Goal: Task Accomplishment & Management: Complete application form

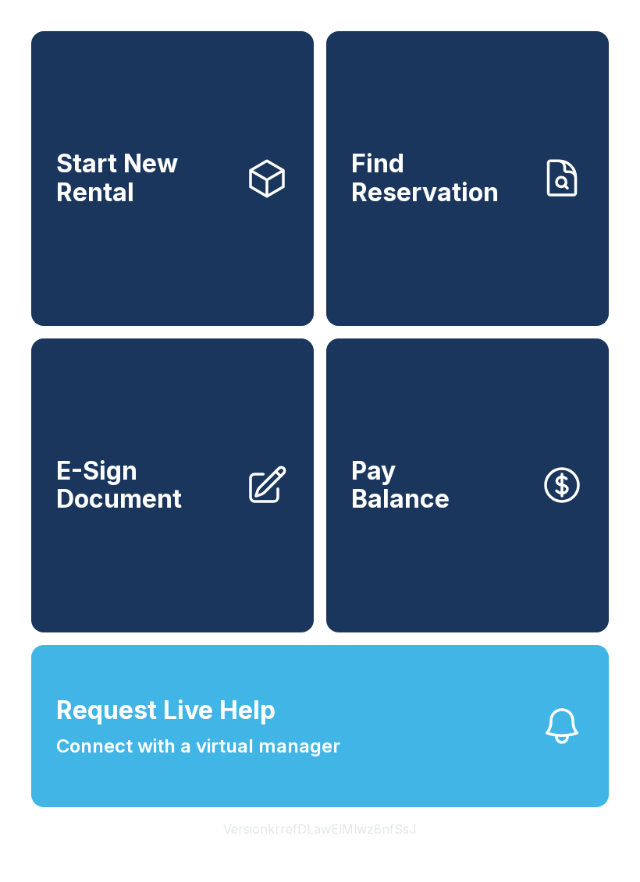
click at [442, 777] on button "Request Live Help Connect with a virtual manager" at bounding box center [319, 726] width 577 height 162
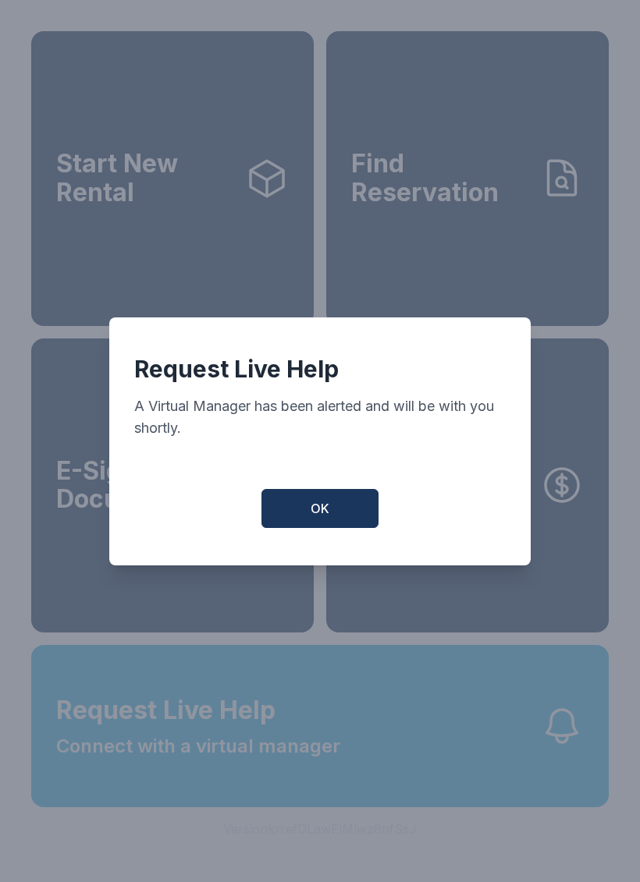
click at [345, 521] on button "OK" at bounding box center [319, 508] width 117 height 39
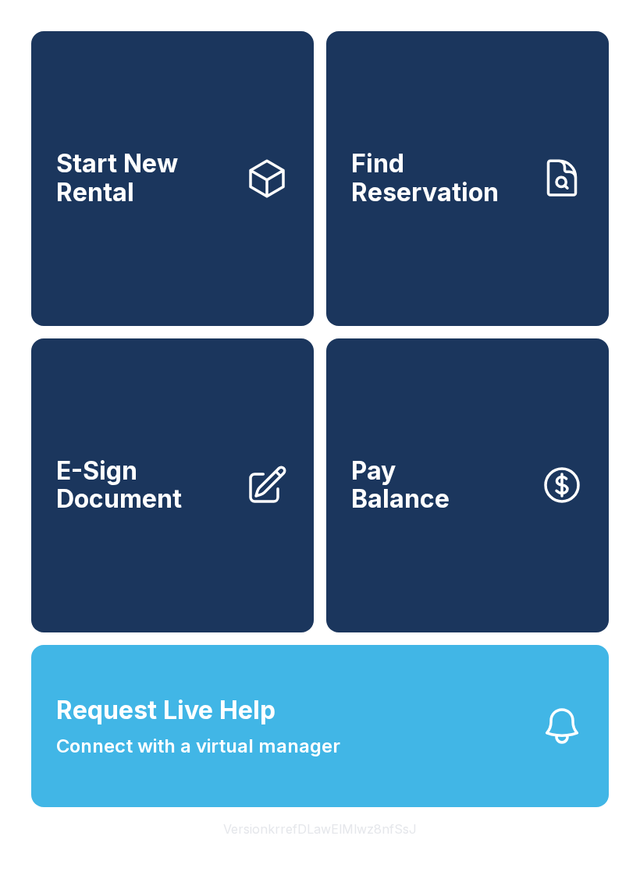
click at [485, 807] on button "Request Live Help Connect with a virtual manager" at bounding box center [319, 726] width 577 height 162
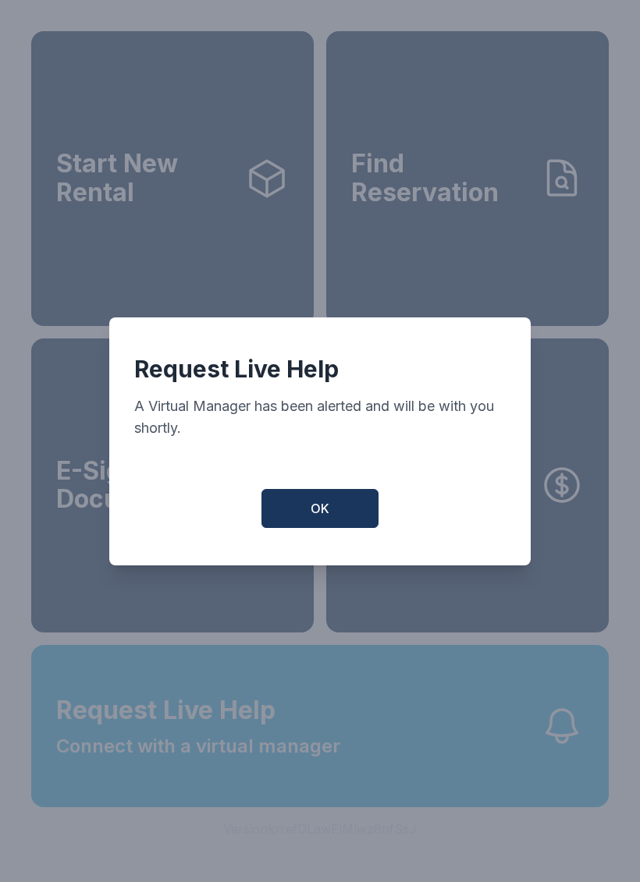
click at [323, 518] on span "OK" at bounding box center [319, 508] width 19 height 19
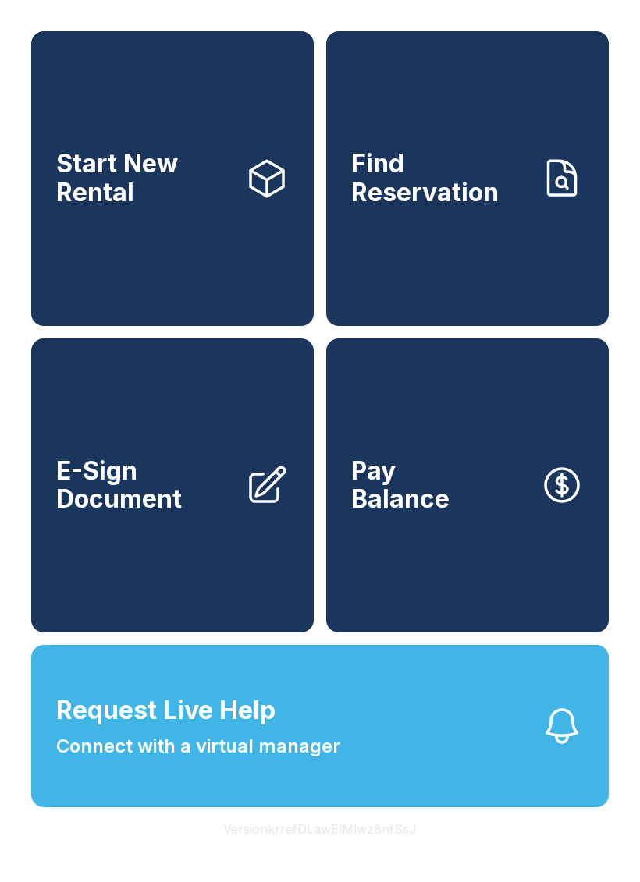
click at [334, 761] on span "Connect with a virtual manager" at bounding box center [198, 746] width 284 height 28
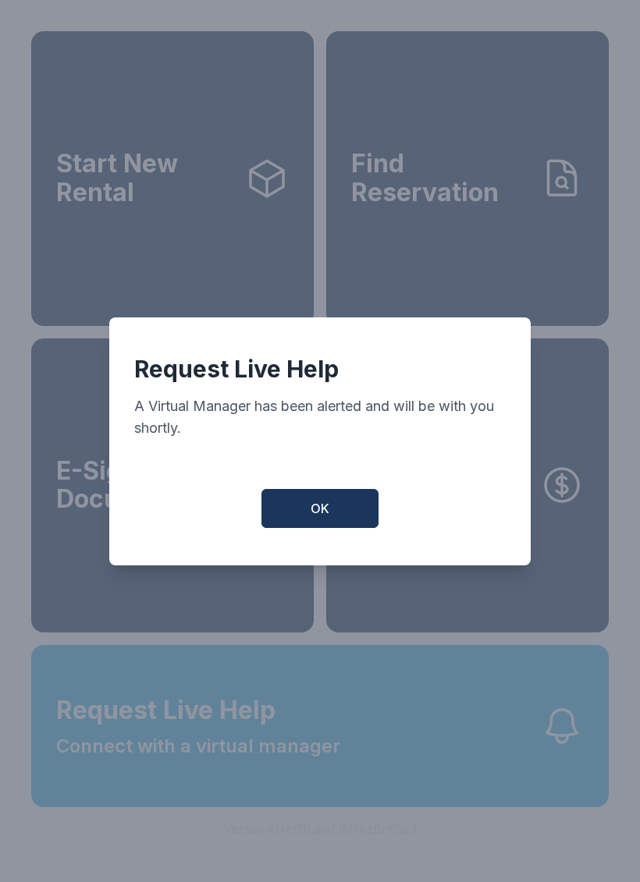
click at [328, 518] on span "OK" at bounding box center [319, 508] width 19 height 19
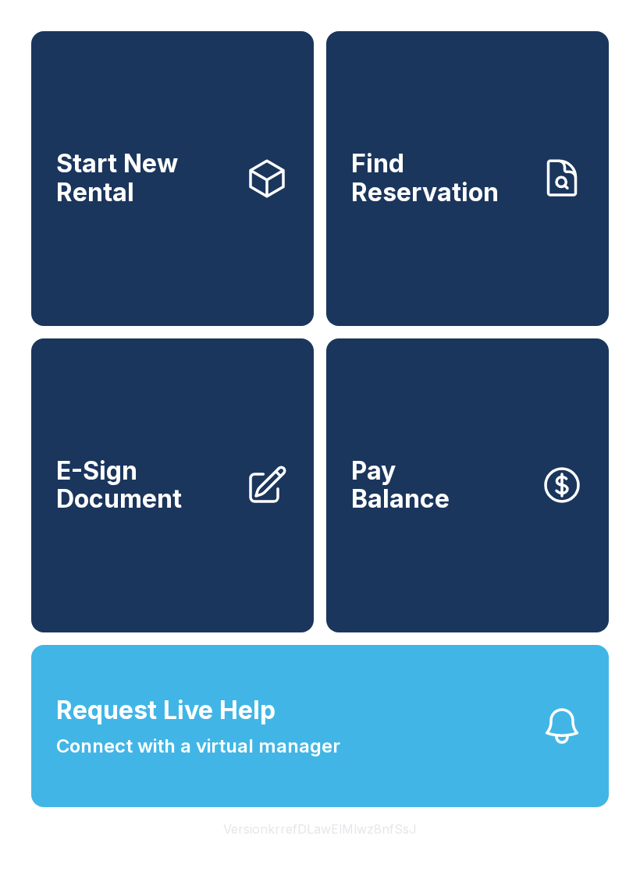
click at [163, 514] on span "E-Sign Document" at bounding box center [144, 485] width 176 height 57
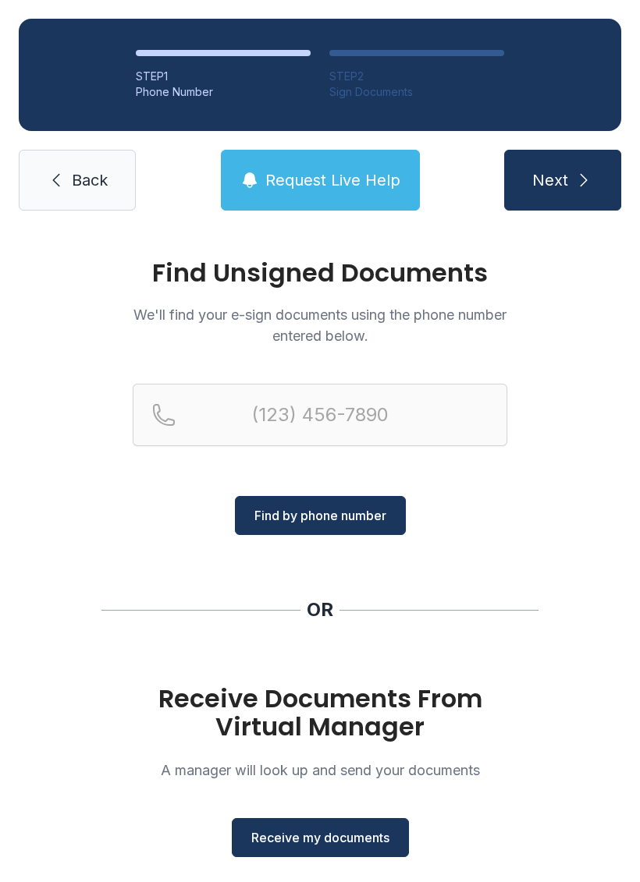
click at [348, 828] on button "Receive my documents" at bounding box center [320, 837] width 177 height 39
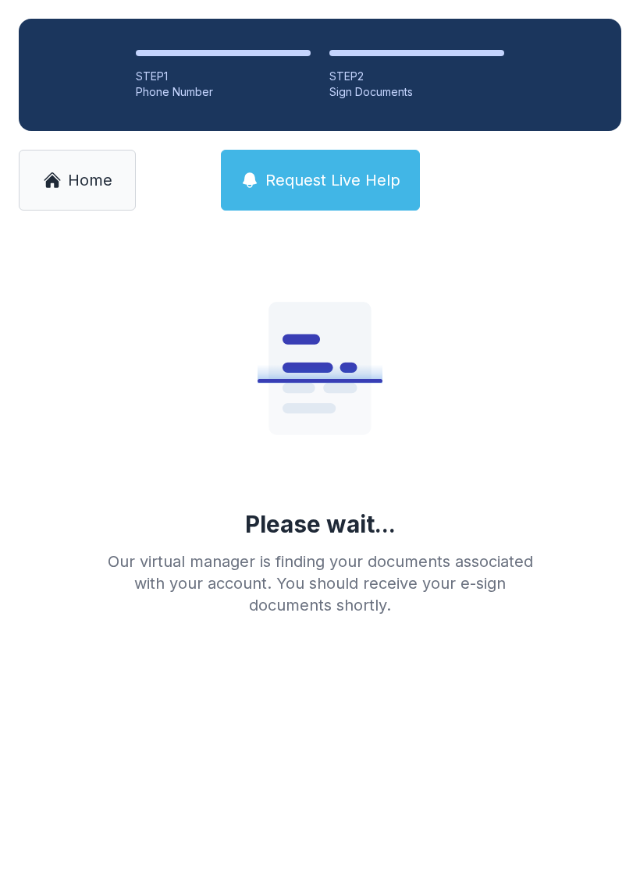
click at [71, 161] on link "Home" at bounding box center [77, 180] width 117 height 61
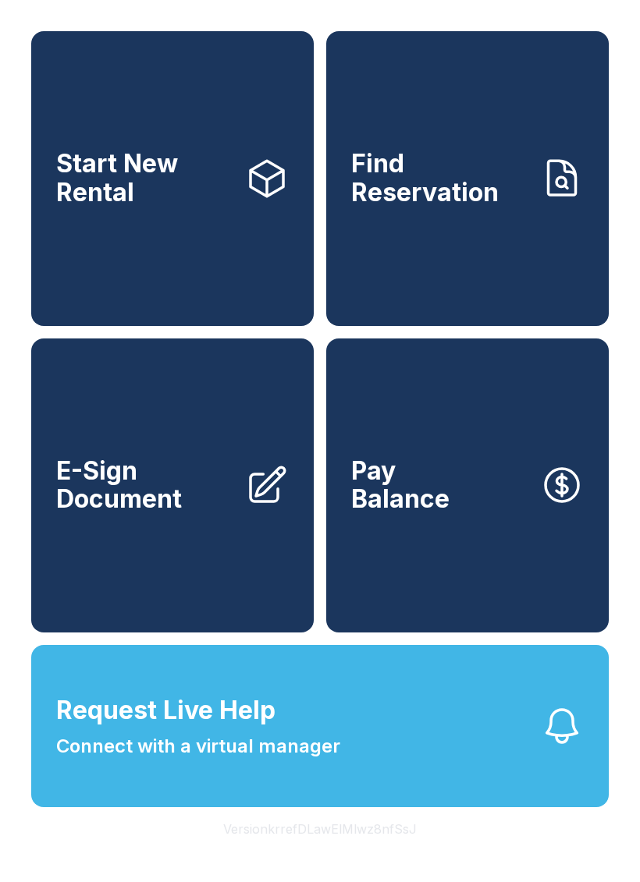
click at [179, 477] on link "E-Sign Document" at bounding box center [172, 486] width 282 height 295
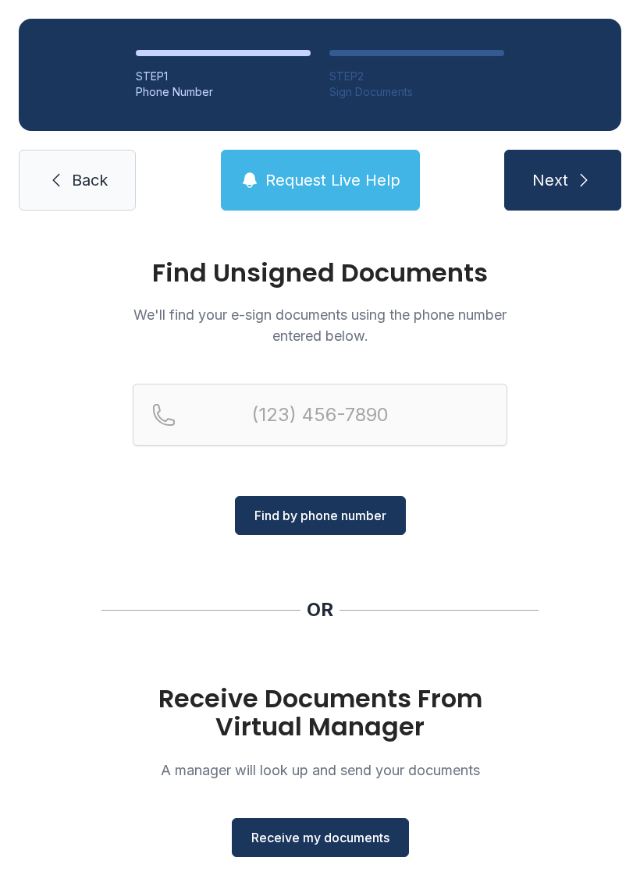
click at [271, 845] on span "Receive my documents" at bounding box center [320, 837] width 138 height 19
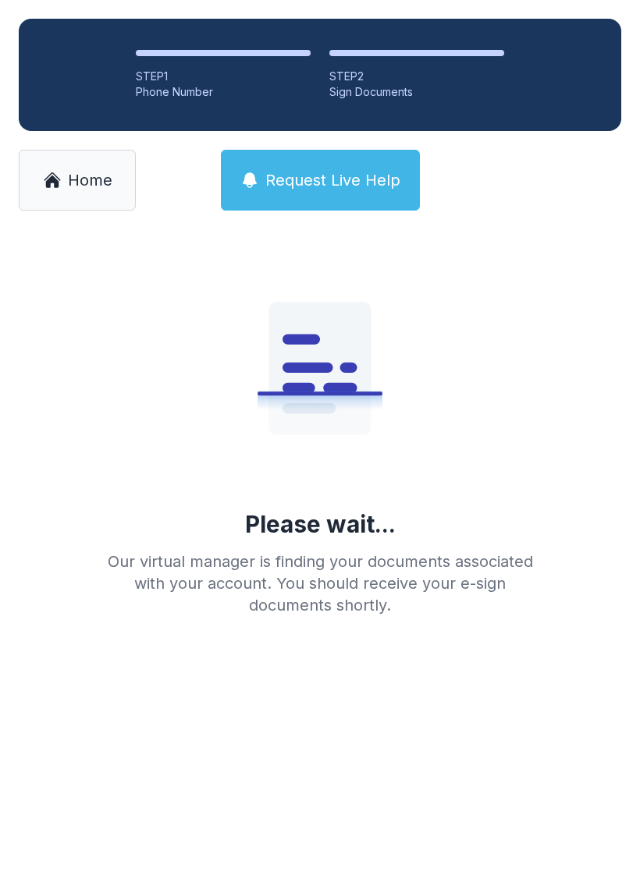
click at [454, 59] on li "STEP 2 Sign Documents" at bounding box center [416, 75] width 175 height 50
click at [95, 185] on span "Home" at bounding box center [90, 180] width 44 height 22
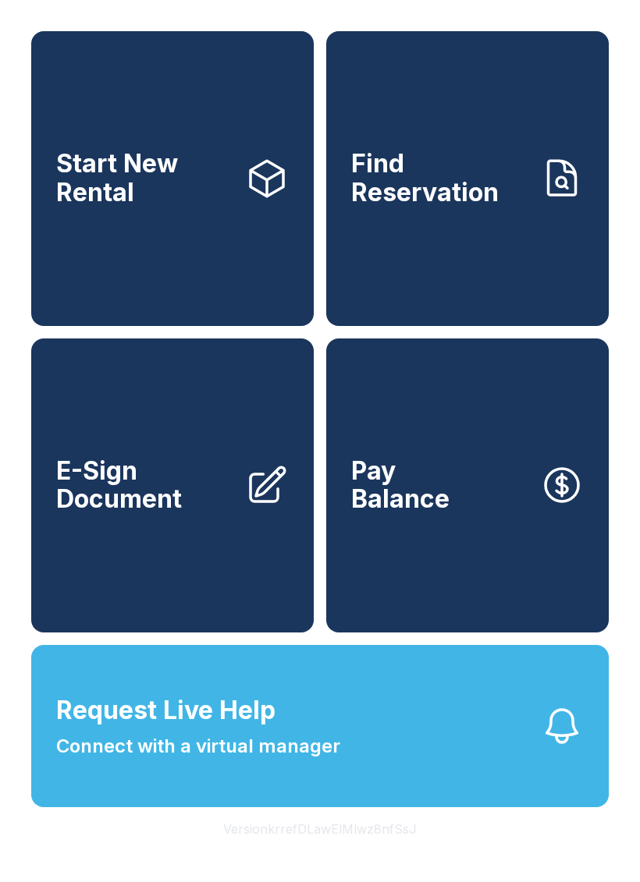
click at [185, 555] on link "E-Sign Document" at bounding box center [172, 486] width 282 height 295
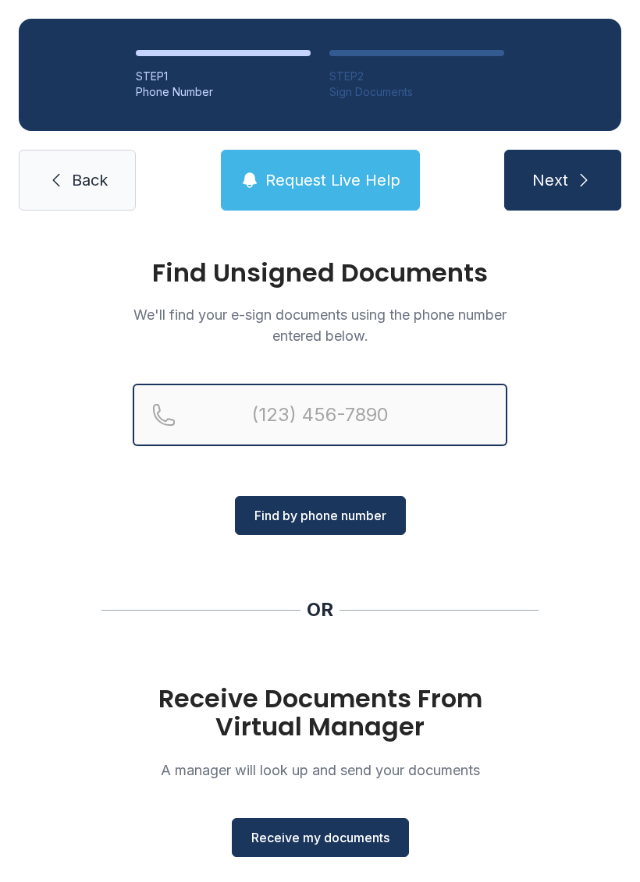
click at [322, 414] on input "Reservation phone number" at bounding box center [320, 415] width 374 height 62
type input "[PHONE_NUMBER]"
click at [562, 180] on button "Next" at bounding box center [562, 180] width 117 height 61
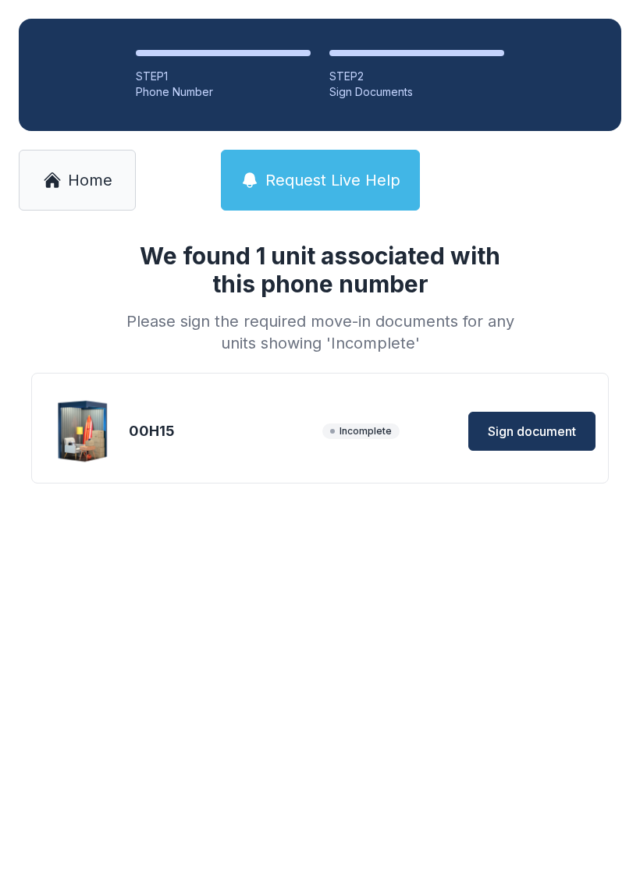
click at [547, 426] on span "Sign document" at bounding box center [532, 431] width 88 height 19
click at [64, 179] on link "Home" at bounding box center [77, 180] width 117 height 61
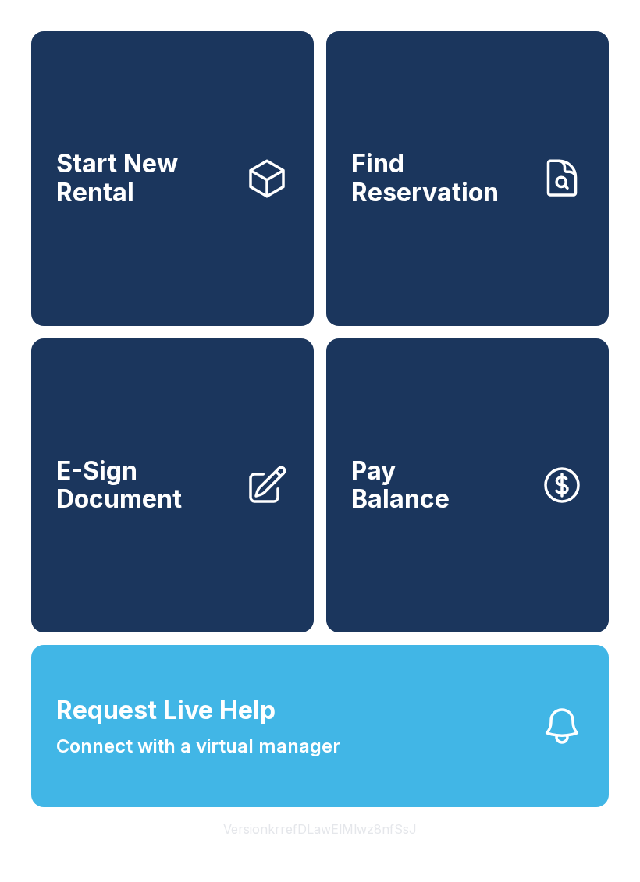
click at [147, 495] on span "E-Sign Document" at bounding box center [144, 485] width 176 height 57
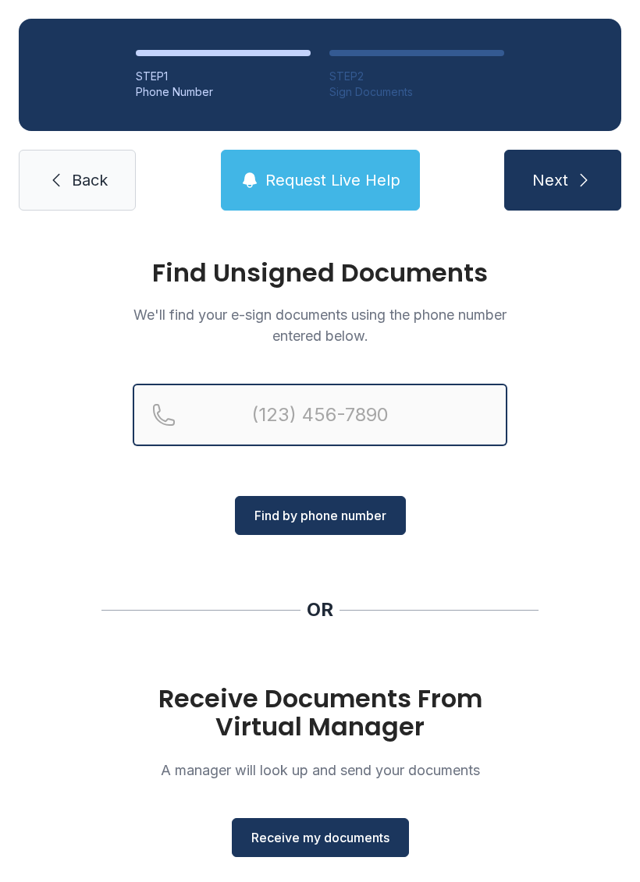
click at [292, 406] on input "Reservation phone number" at bounding box center [320, 415] width 374 height 62
type input "("
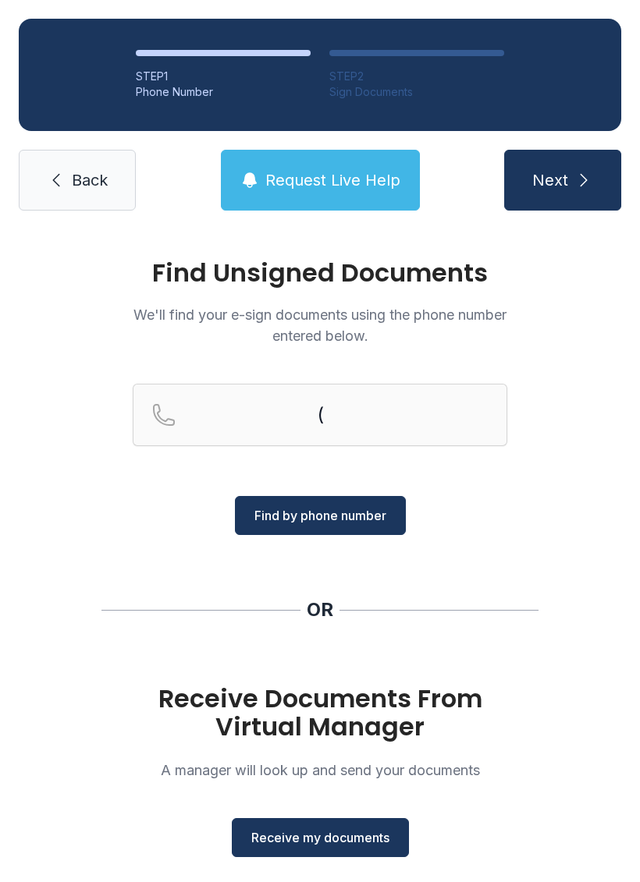
click at [569, 386] on div "Find Unsigned Documents We'll find your e-sign documents using the phone number…" at bounding box center [320, 574] width 640 height 690
click at [300, 845] on span "Receive my documents" at bounding box center [320, 837] width 138 height 19
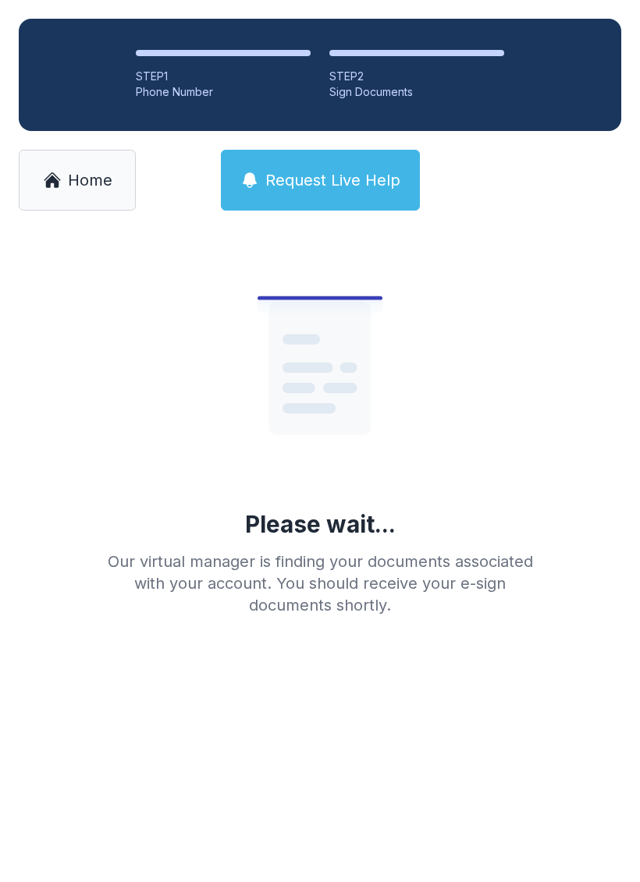
click at [314, 359] on icon at bounding box center [319, 368] width 102 height 133
click at [399, 62] on li "STEP 2 Sign Documents" at bounding box center [416, 75] width 175 height 50
click at [177, 66] on li "STEP 1 Phone Number" at bounding box center [223, 75] width 175 height 50
click at [65, 189] on link "Home" at bounding box center [77, 180] width 117 height 61
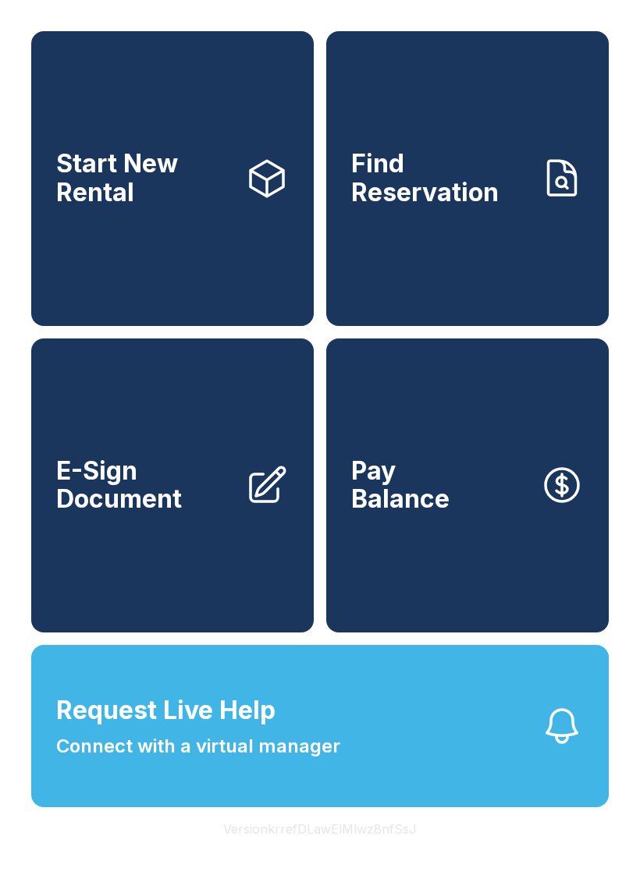
click at [131, 474] on link "E-Sign Document" at bounding box center [172, 486] width 282 height 295
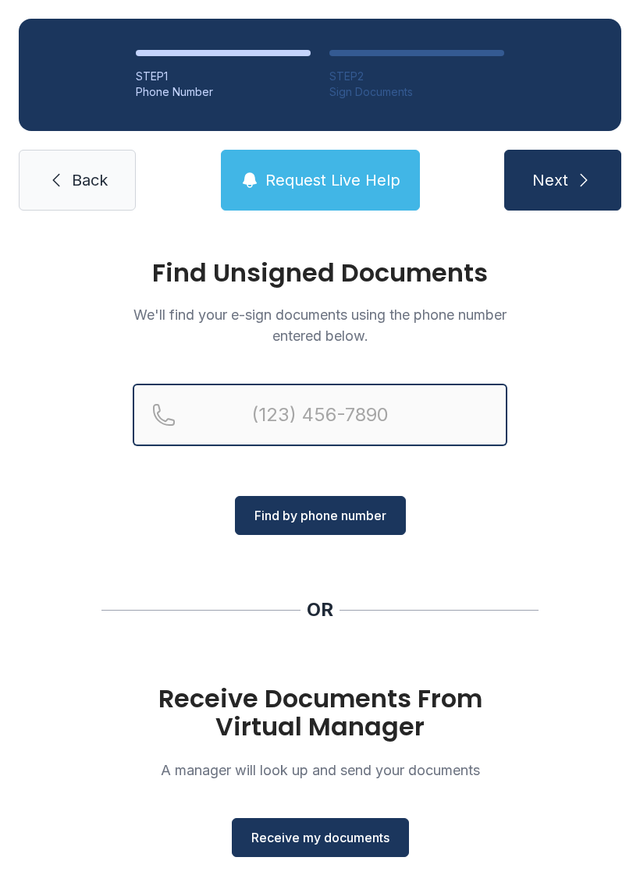
click at [283, 400] on input "Reservation phone number" at bounding box center [320, 415] width 374 height 62
type input "[PHONE_NUMBER]"
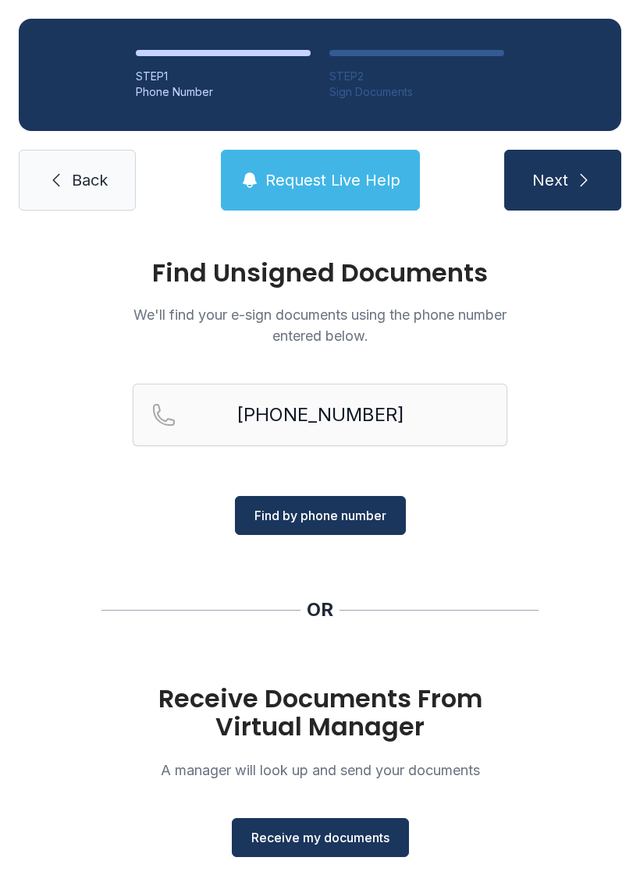
click at [310, 505] on button "Find by phone number" at bounding box center [320, 515] width 171 height 39
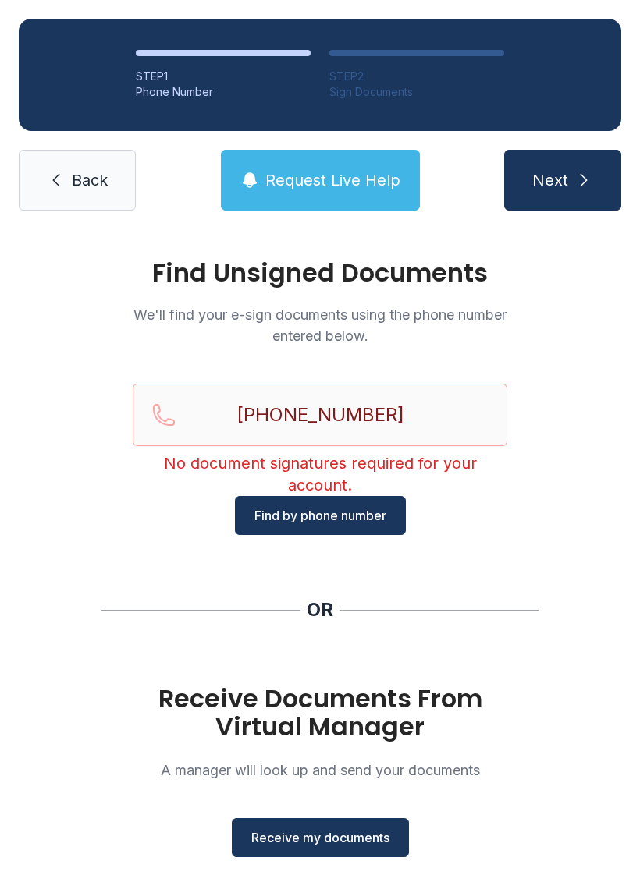
click at [300, 821] on button "Receive my documents" at bounding box center [320, 837] width 177 height 39
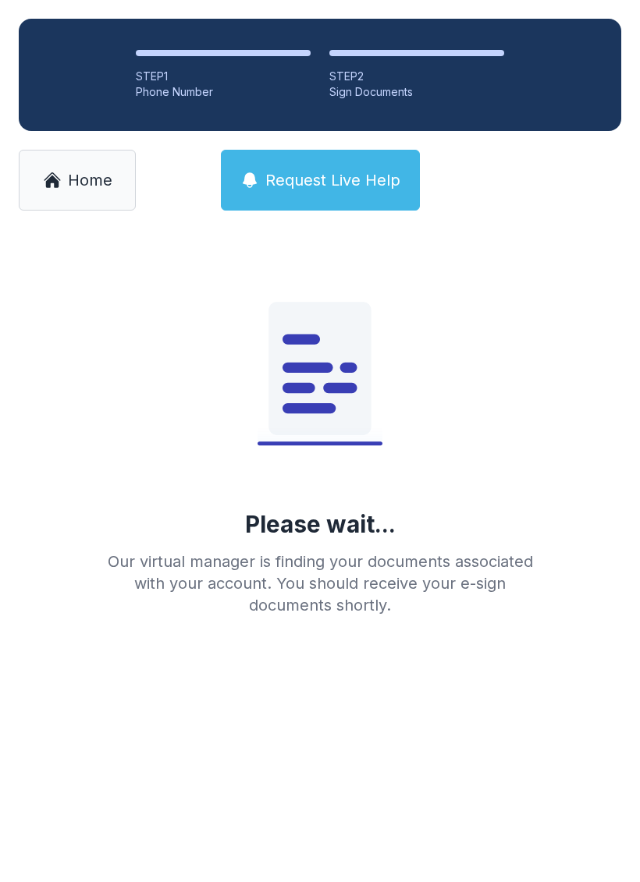
click at [300, 820] on main "Please wait... Our virtual manager is finding your documents associated with yo…" at bounding box center [320, 555] width 640 height 653
click at [73, 168] on link "Home" at bounding box center [77, 180] width 117 height 61
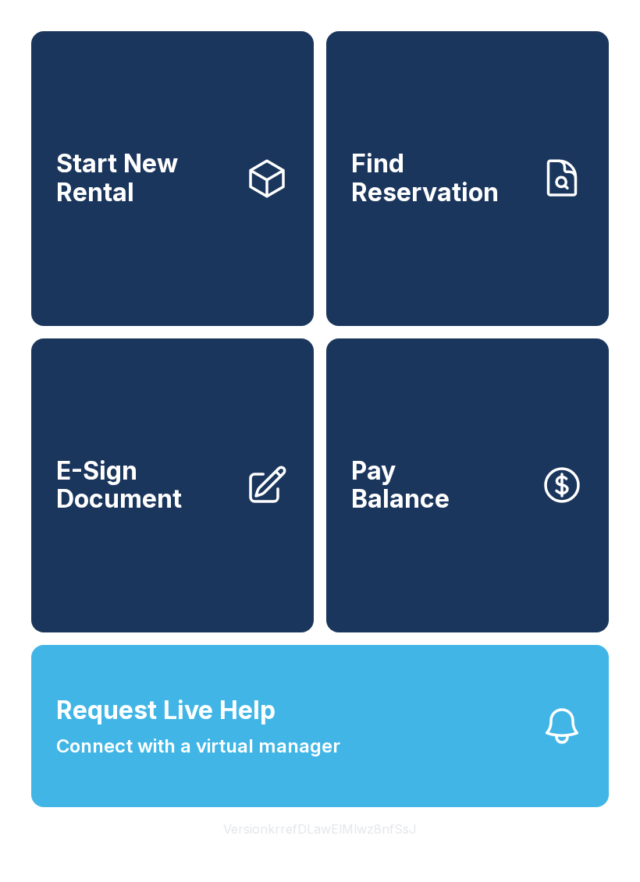
click at [164, 501] on span "E-Sign Document" at bounding box center [144, 485] width 176 height 57
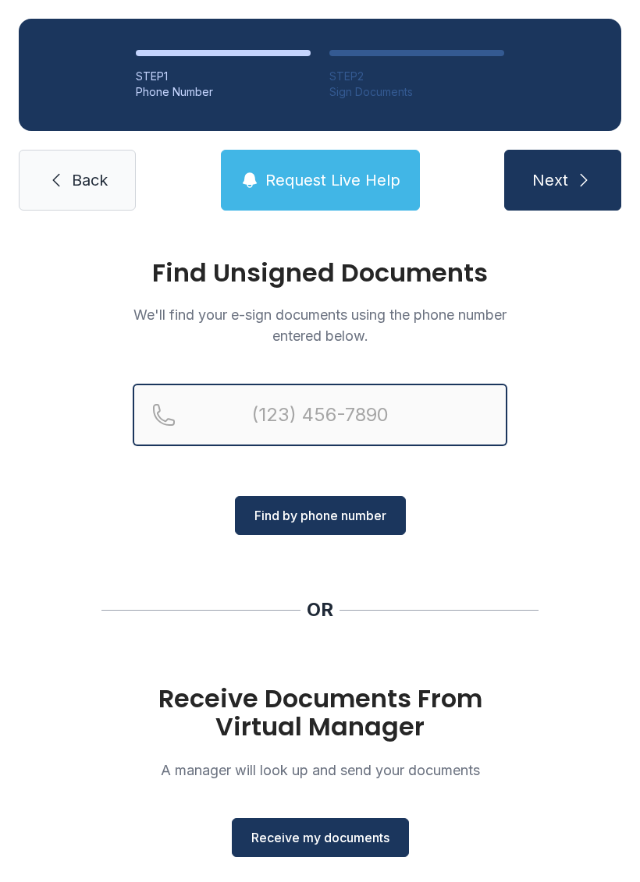
click at [303, 404] on input "Reservation phone number" at bounding box center [320, 415] width 374 height 62
type input "[PHONE_NUMBER]"
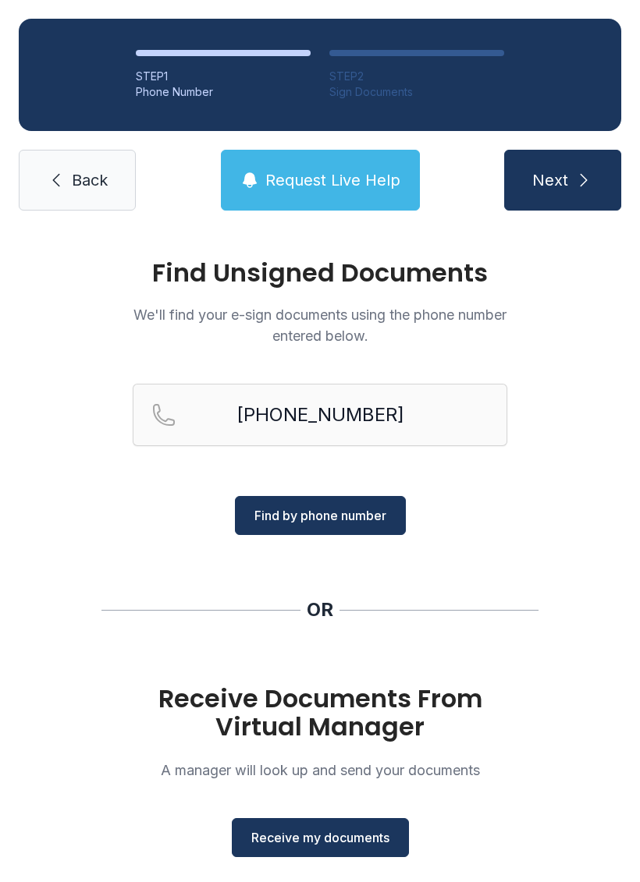
click at [76, 176] on span "Back" at bounding box center [90, 180] width 36 height 22
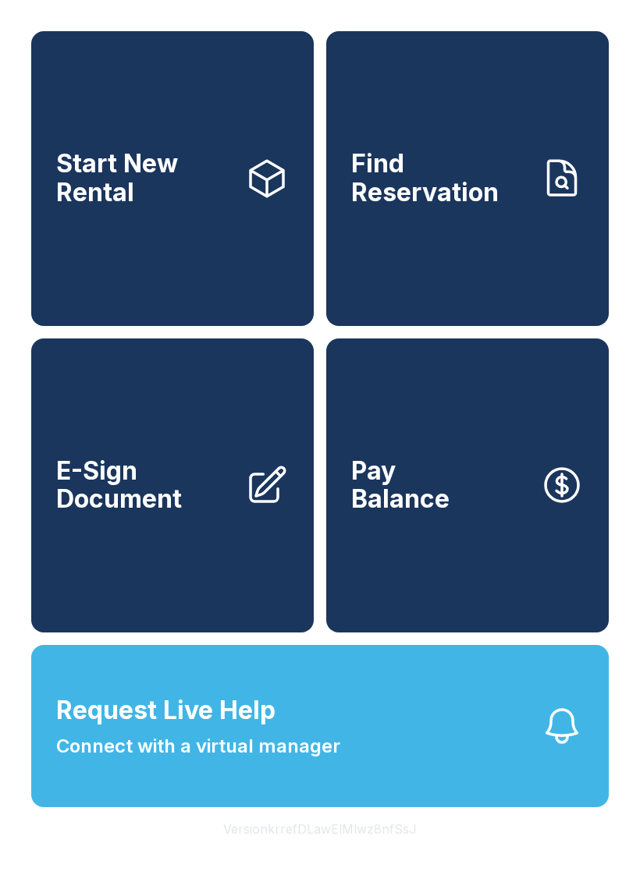
click at [143, 562] on link "E-Sign Document" at bounding box center [172, 486] width 282 height 295
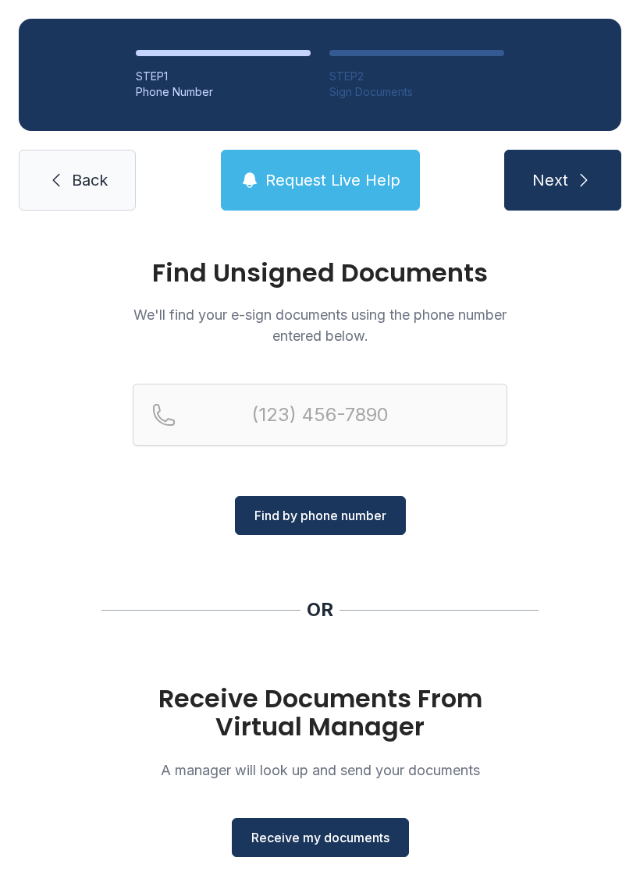
click at [297, 849] on button "Receive my documents" at bounding box center [320, 837] width 177 height 39
